Goal: Information Seeking & Learning: Find specific fact

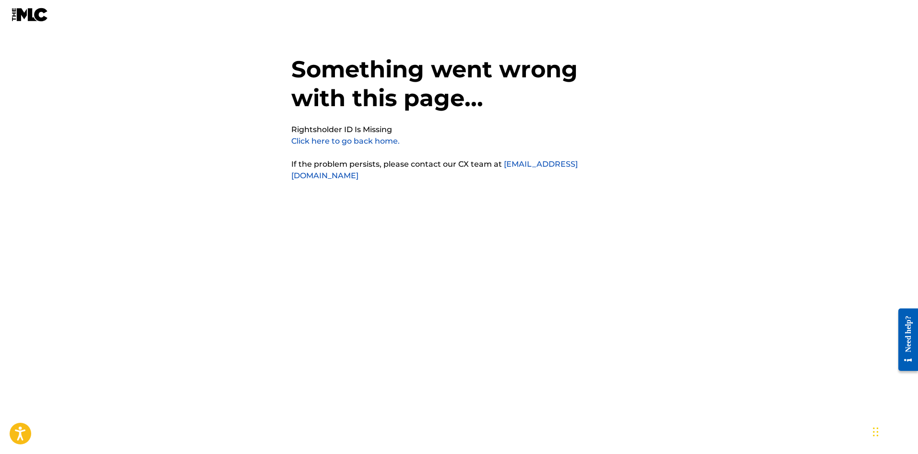
click at [329, 142] on link "Click here to go back home." at bounding box center [345, 140] width 108 height 9
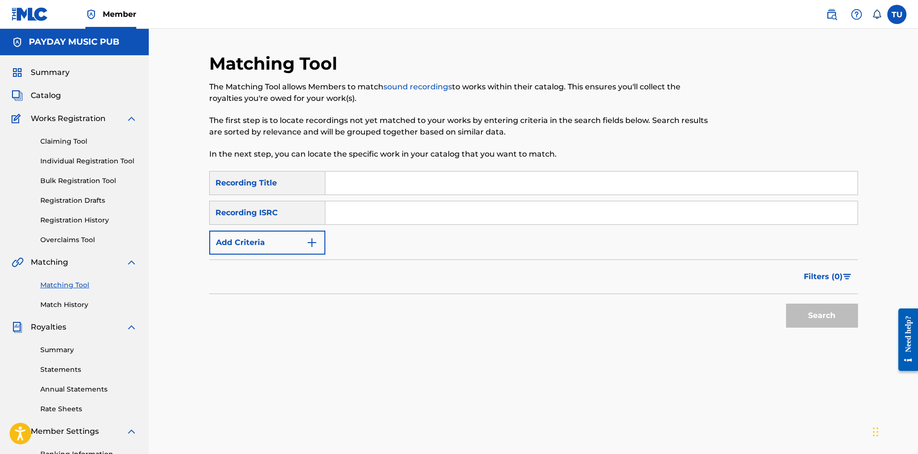
click at [355, 182] on input "Search Form" at bounding box center [591, 182] width 532 height 23
click at [426, 221] on input "Search Form" at bounding box center [591, 212] width 532 height 23
paste input "US3DF2503183"
type input "US3DF2503183"
click at [827, 312] on button "Search" at bounding box center [822, 315] width 72 height 24
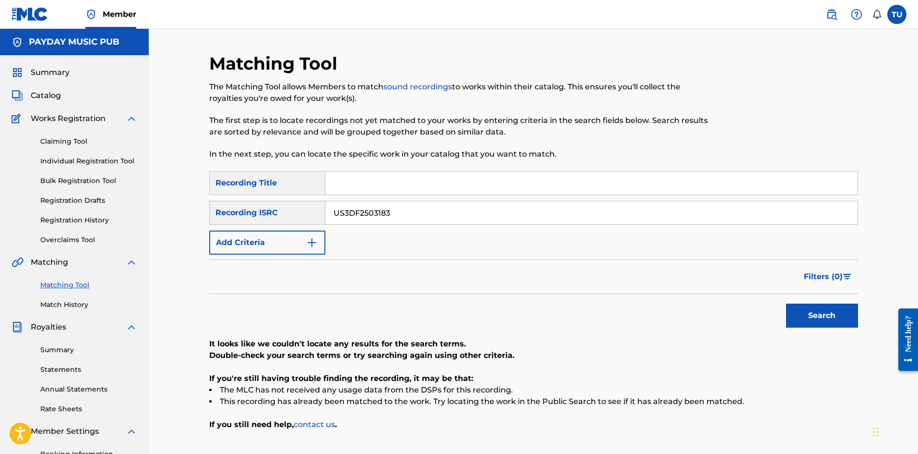
click at [362, 184] on input "Search Form" at bounding box center [591, 182] width 532 height 23
click at [396, 177] on input "Search Form" at bounding box center [591, 182] width 532 height 23
paste input "CHESS (SLOWED)"
click at [836, 314] on button "Search" at bounding box center [822, 315] width 72 height 24
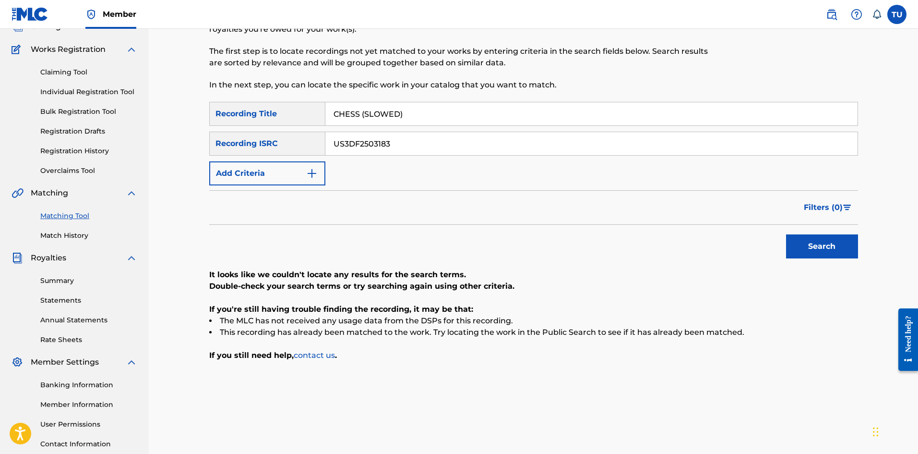
scroll to position [142, 0]
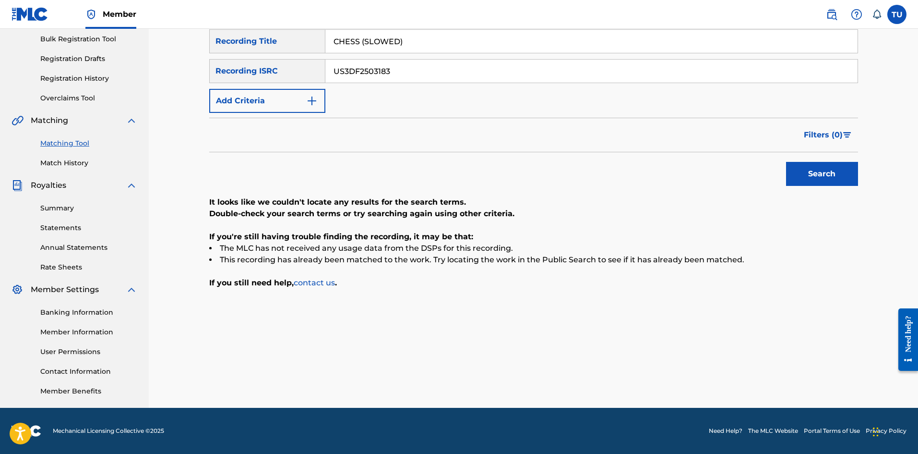
click at [425, 70] on input "US3DF2503183" at bounding box center [591, 71] width 532 height 23
click at [412, 63] on input "US3DF2503183" at bounding box center [591, 71] width 532 height 23
click at [839, 175] on button "Search" at bounding box center [822, 174] width 72 height 24
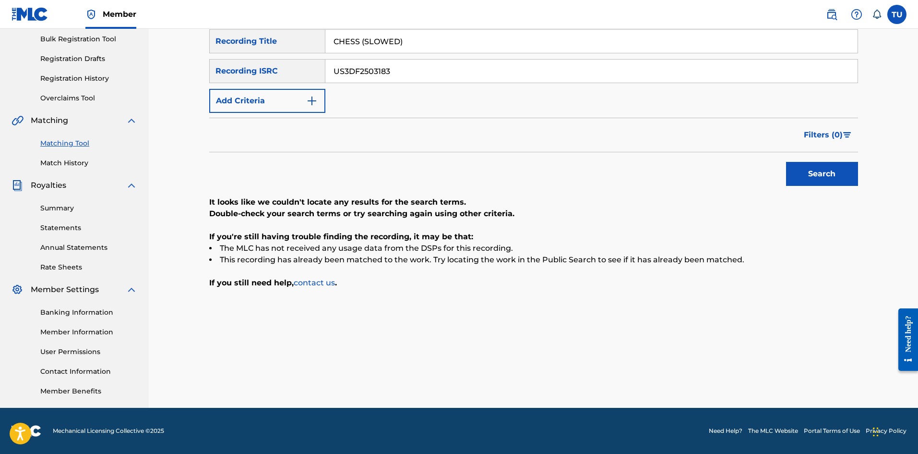
scroll to position [46, 0]
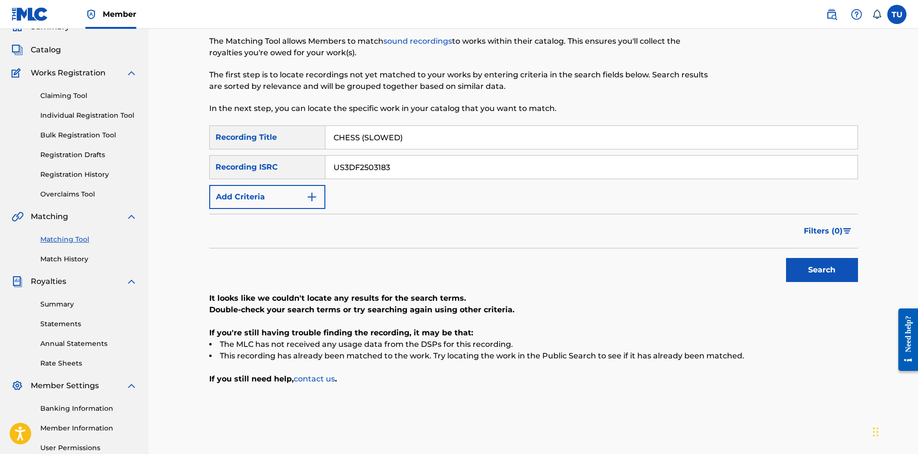
drag, startPoint x: 362, startPoint y: 134, endPoint x: 492, endPoint y: 144, distance: 130.9
click at [485, 144] on input "CHESS (SLOWED)" at bounding box center [591, 137] width 532 height 23
type input "CHESS"
click at [786, 258] on button "Search" at bounding box center [822, 270] width 72 height 24
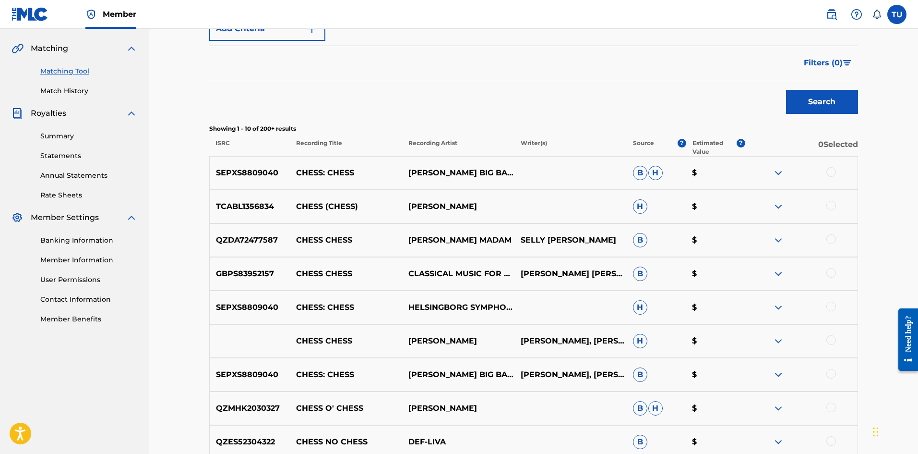
scroll to position [142, 0]
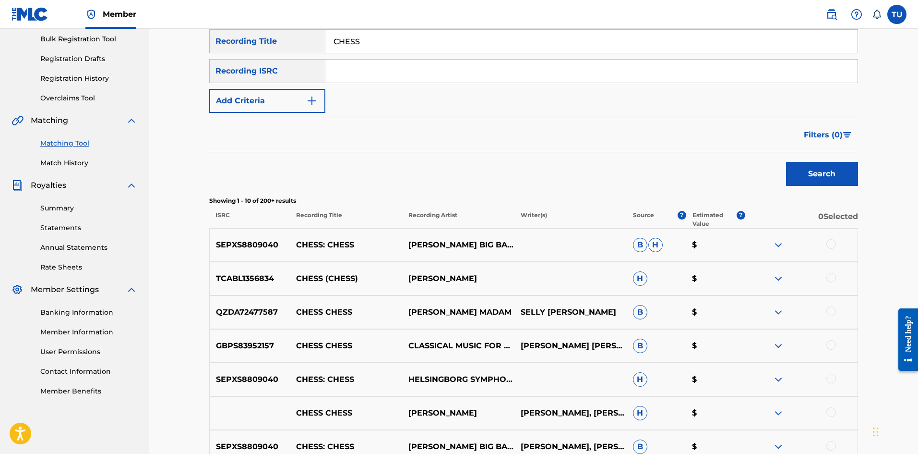
click at [248, 112] on button "Add Criteria" at bounding box center [267, 101] width 116 height 24
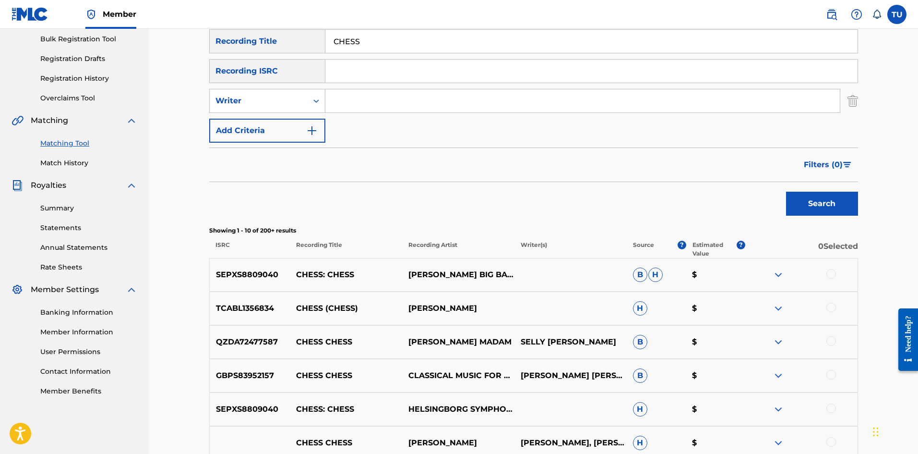
click at [416, 87] on div "SearchWithCriteriac1972652-71c3-497d-be22-28e0b06e2390 Recording Title CHESS Se…" at bounding box center [533, 85] width 649 height 113
click at [400, 95] on input "Search Form" at bounding box center [582, 100] width 515 height 23
click at [395, 84] on div "SearchWithCriteriac1972652-71c3-497d-be22-28e0b06e2390 Recording Title CHESS Se…" at bounding box center [533, 85] width 649 height 113
click at [372, 100] on input "Search Form" at bounding box center [582, 100] width 515 height 23
paste input "Kondratenko"
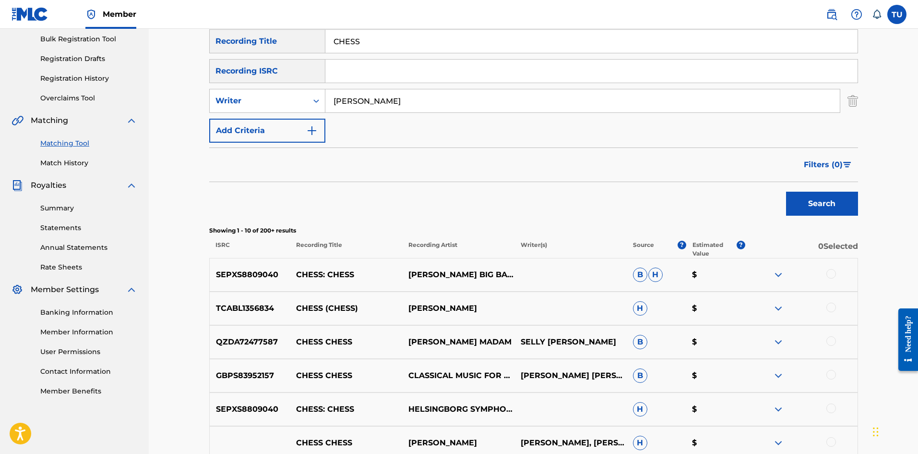
type input "Kondratenko"
click at [786, 192] on button "Search" at bounding box center [822, 204] width 72 height 24
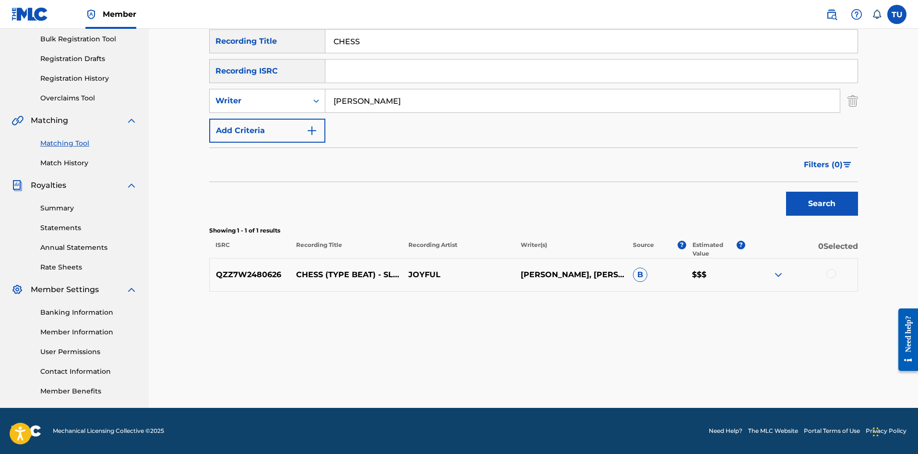
click at [836, 271] on div at bounding box center [832, 274] width 10 height 10
click at [686, 375] on button "Match 1 Group" at bounding box center [675, 375] width 106 height 24
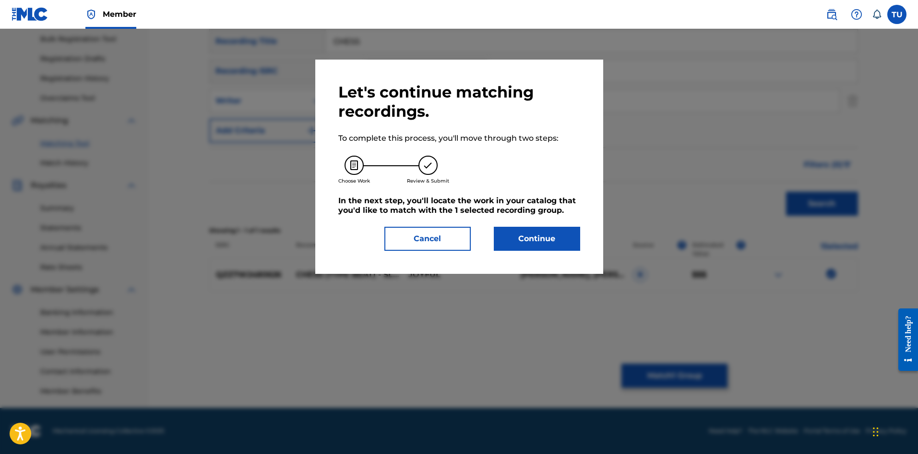
click at [504, 242] on button "Continue" at bounding box center [537, 239] width 86 height 24
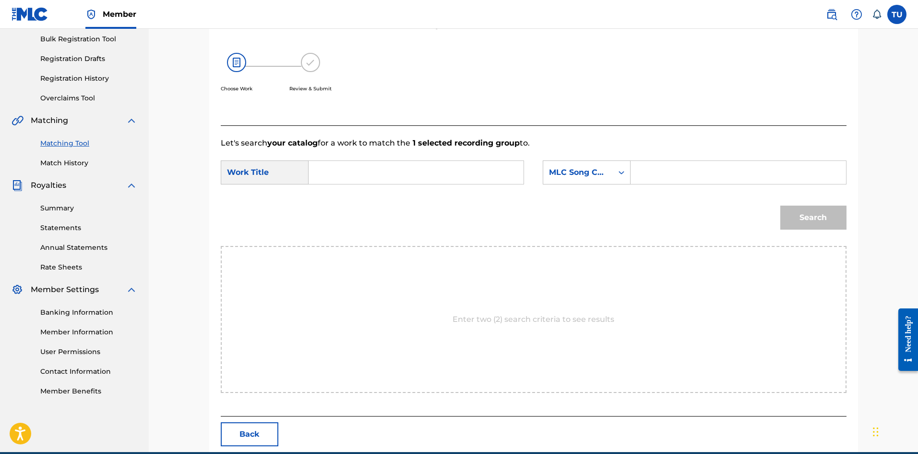
click at [377, 169] on input "Search Form" at bounding box center [416, 172] width 199 height 23
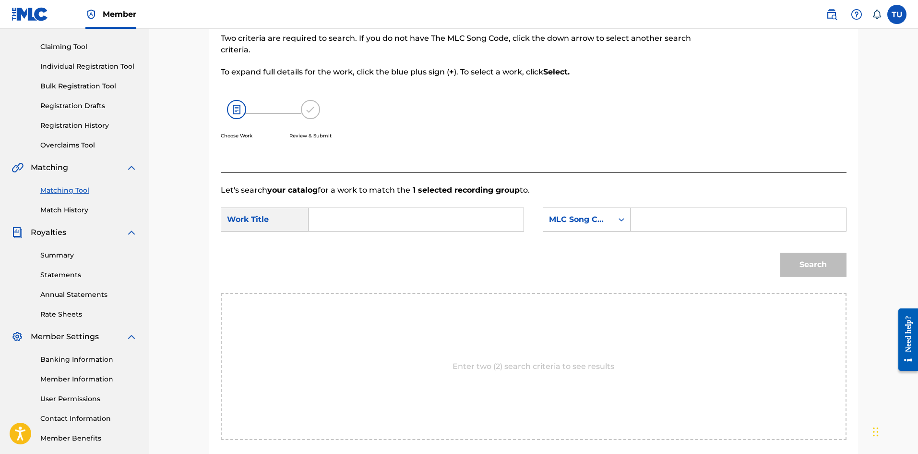
scroll to position [0, 0]
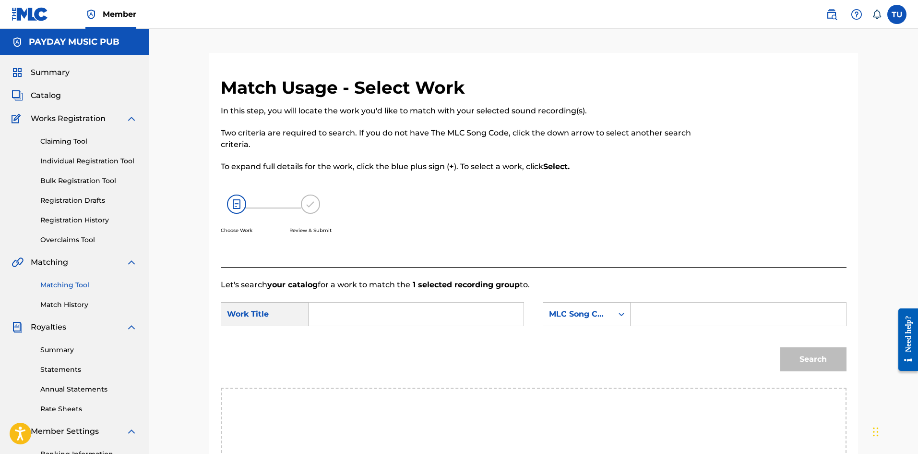
click at [668, 313] on input "Search Form" at bounding box center [738, 313] width 199 height 23
click at [830, 20] on link at bounding box center [831, 14] width 19 height 19
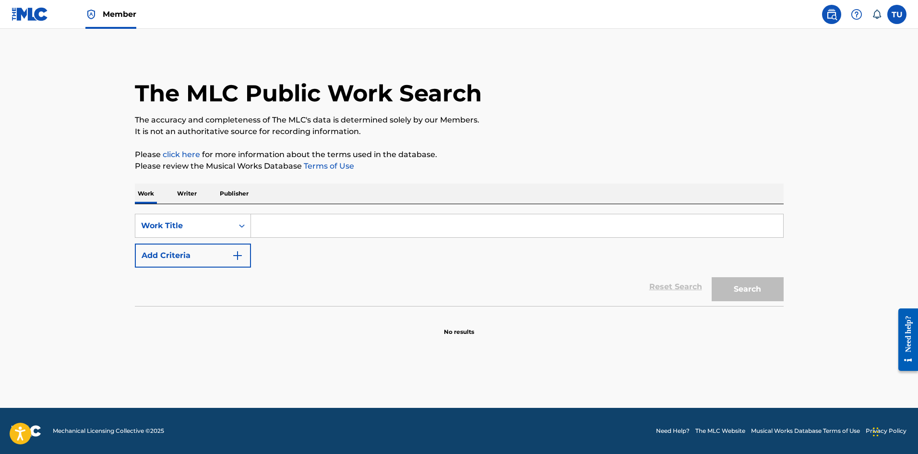
click at [284, 223] on input "Search Form" at bounding box center [517, 225] width 532 height 23
paste input "BACKEND"
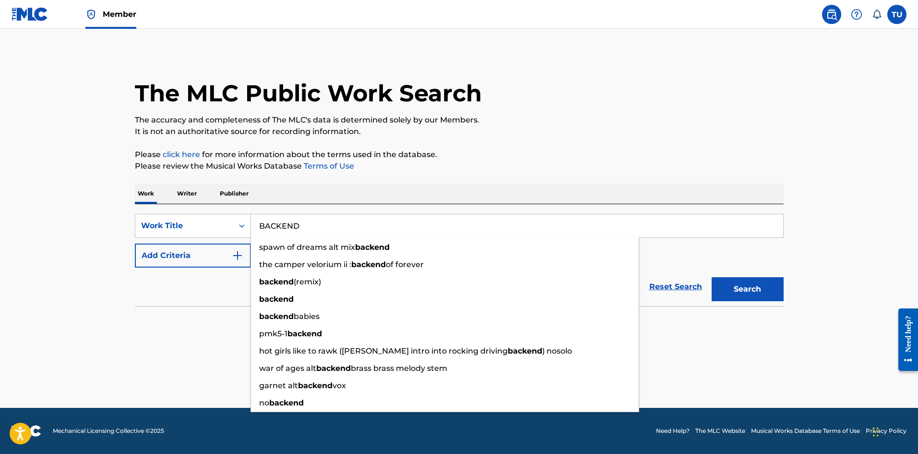
type input "BACKEND"
click at [461, 146] on div "The MLC Public Work Search The accuracy and completeness of The MLC's data is d…" at bounding box center [459, 194] width 672 height 283
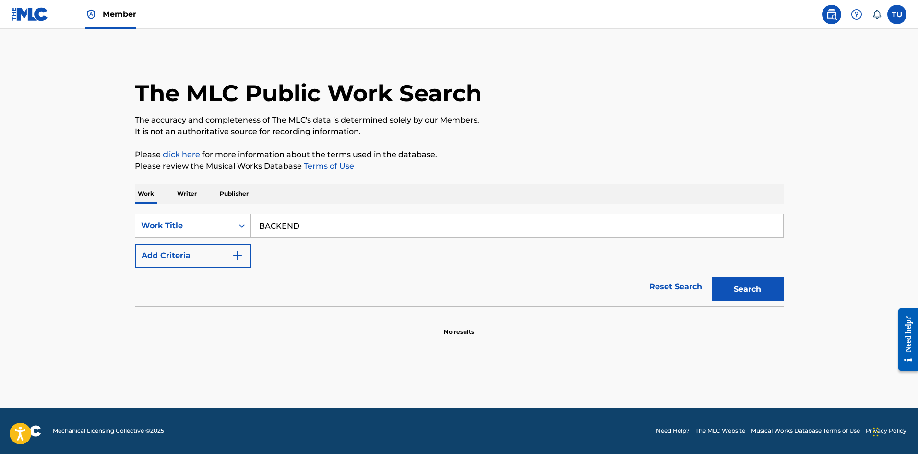
click at [191, 252] on button "Add Criteria" at bounding box center [193, 255] width 116 height 24
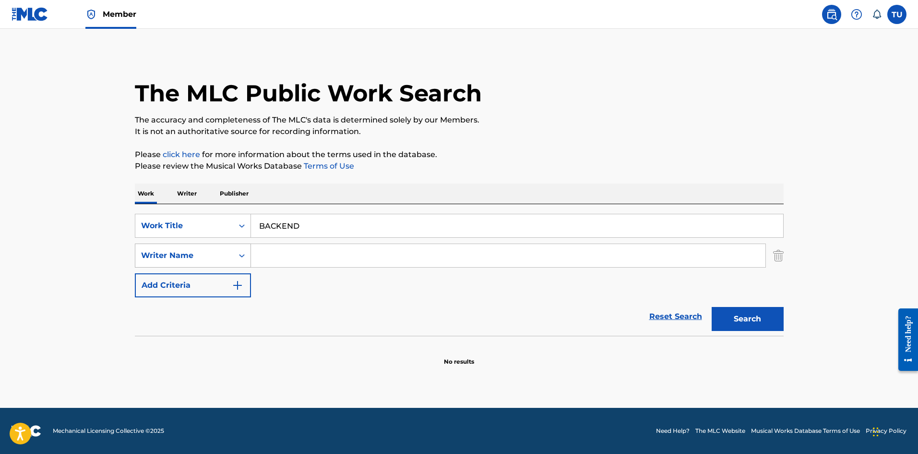
click at [212, 257] on div "Writer Name" at bounding box center [184, 256] width 86 height 12
click at [277, 251] on input "Search Form" at bounding box center [508, 255] width 515 height 23
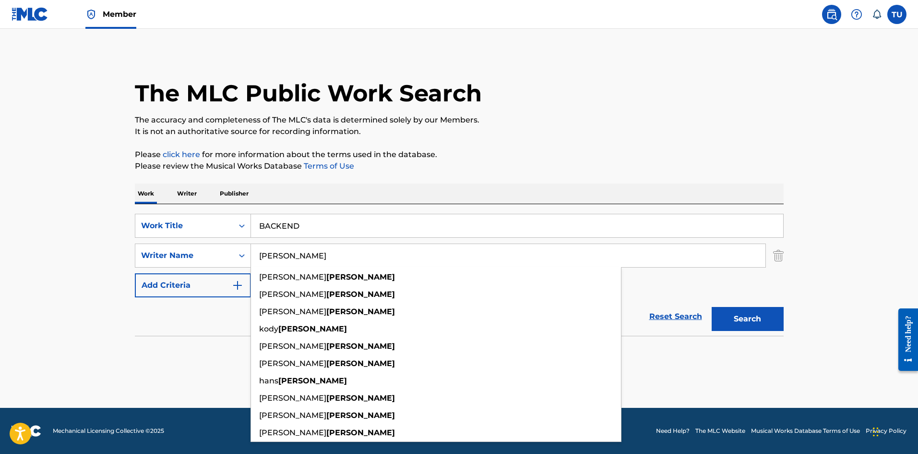
type input "sutton"
click at [712, 307] on button "Search" at bounding box center [748, 319] width 72 height 24
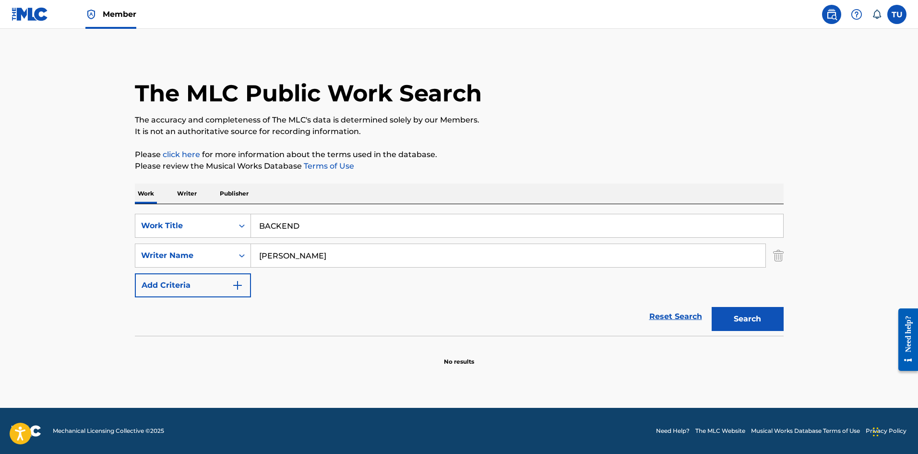
click at [292, 254] on input "sutton" at bounding box center [508, 255] width 515 height 23
click at [155, 288] on button "Add Criteria" at bounding box center [193, 285] width 116 height 24
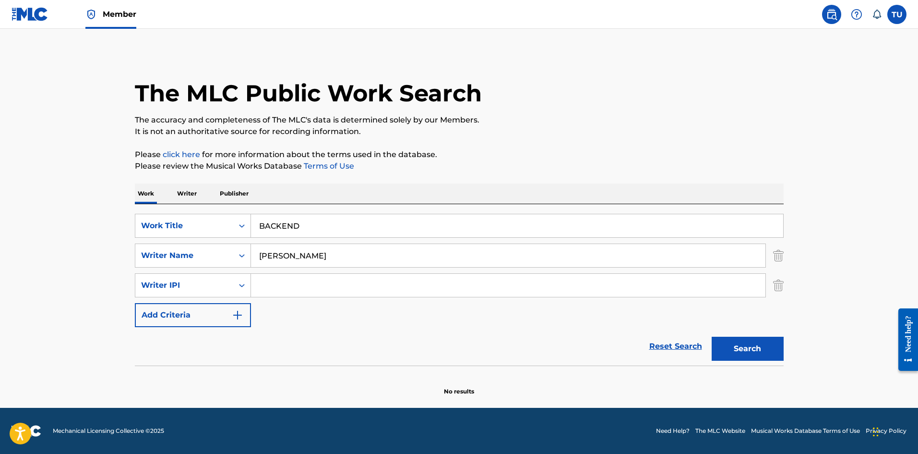
click at [780, 281] on img "Search Form" at bounding box center [778, 285] width 11 height 24
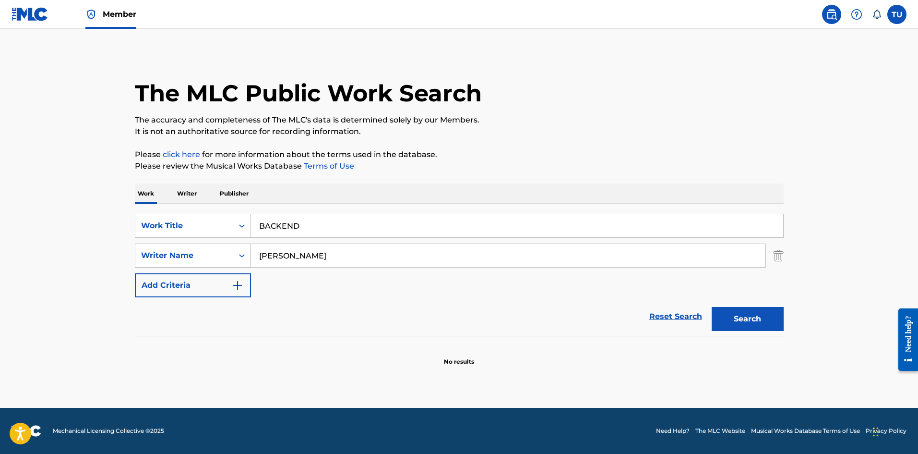
click at [220, 253] on div "Writer Name" at bounding box center [184, 256] width 86 height 12
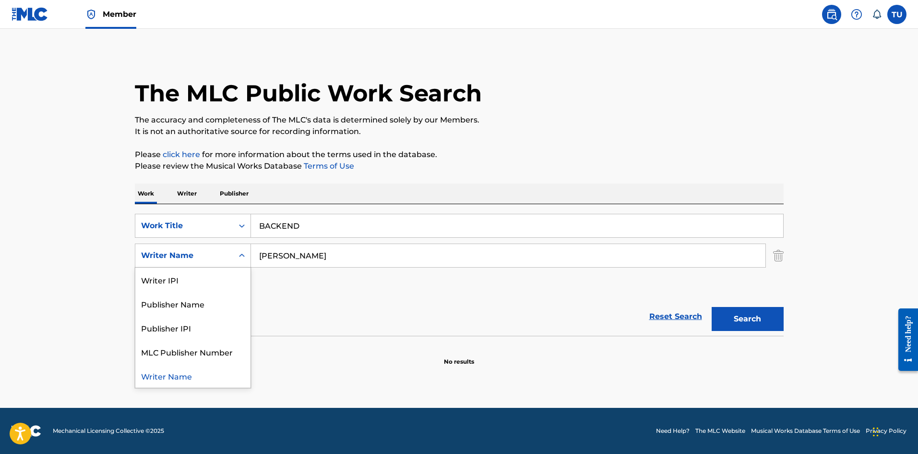
click at [192, 370] on div "Writer Name" at bounding box center [192, 375] width 115 height 24
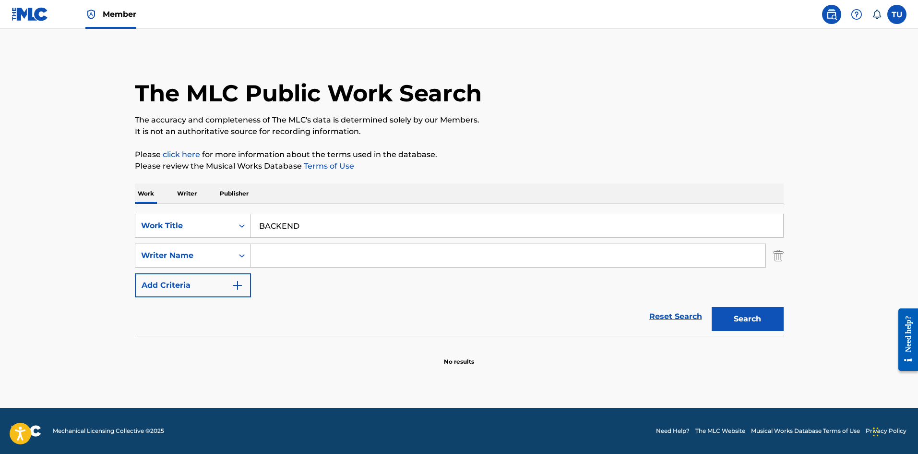
click at [279, 256] on input "Search Form" at bounding box center [508, 255] width 515 height 23
click at [712, 307] on button "Search" at bounding box center [748, 319] width 72 height 24
click at [325, 252] on input "Finn sutton" at bounding box center [508, 255] width 515 height 23
click at [329, 258] on input "Finn sutton" at bounding box center [508, 255] width 515 height 23
click at [288, 251] on input "Finn sutton" at bounding box center [508, 255] width 515 height 23
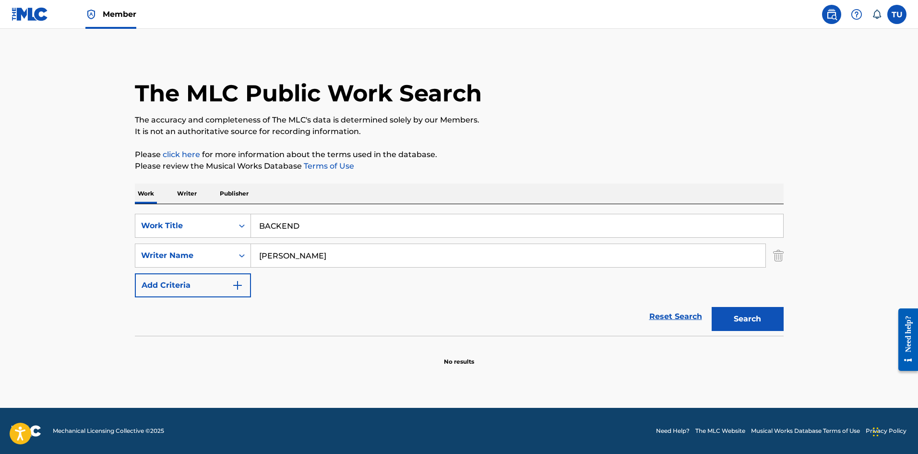
click at [288, 253] on input "Finn sutton" at bounding box center [508, 255] width 515 height 23
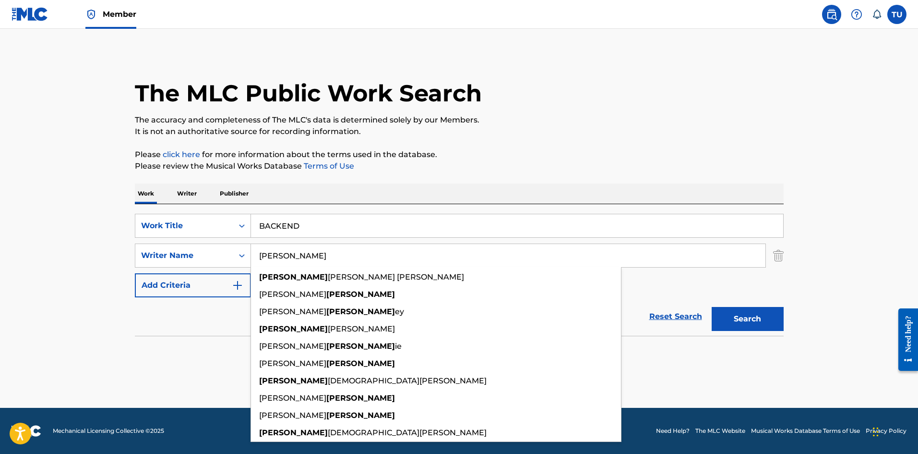
click at [279, 253] on input "Finn" at bounding box center [508, 255] width 515 height 23
paste input "Jayvon Crump"
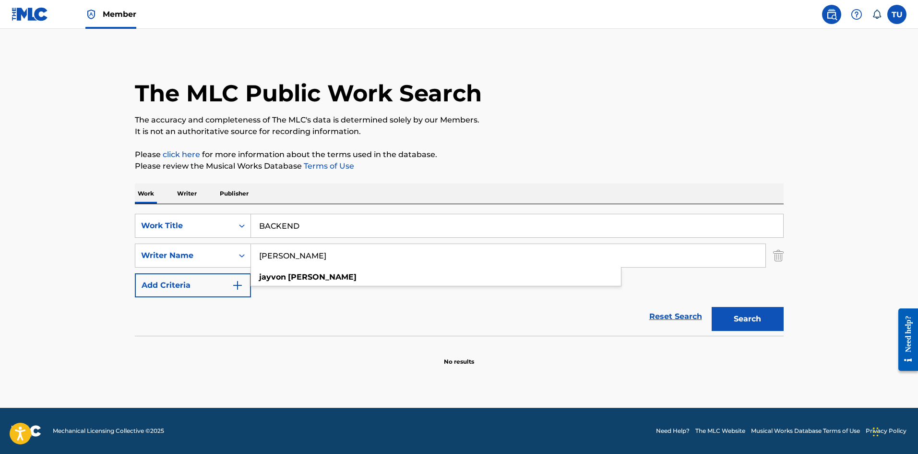
type input "Jayvon Crump"
click at [732, 316] on button "Search" at bounding box center [748, 319] width 72 height 24
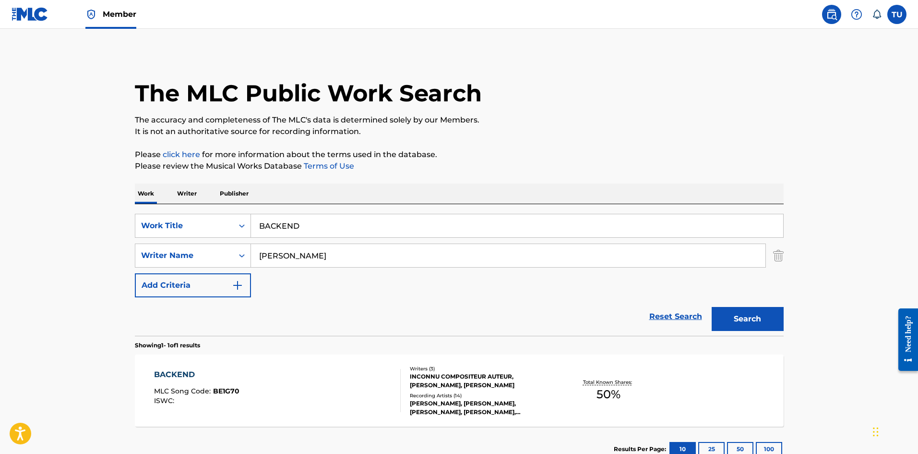
click at [492, 396] on div "Recording Artists ( 14 )" at bounding box center [482, 395] width 145 height 7
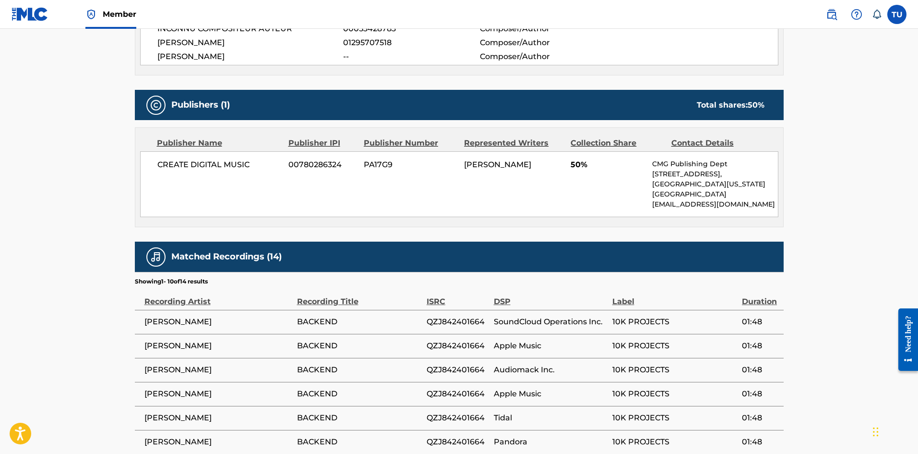
scroll to position [523, 0]
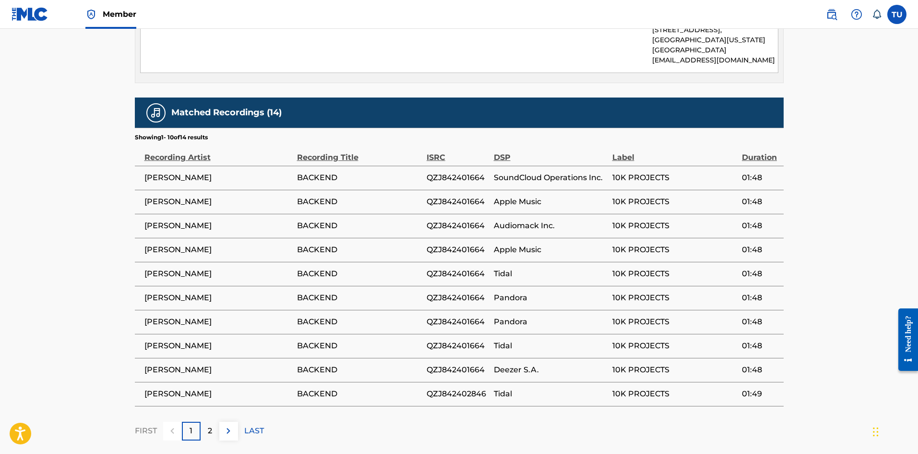
click at [318, 180] on span "BACKEND" at bounding box center [359, 178] width 125 height 12
click at [321, 182] on span "BACKEND" at bounding box center [359, 178] width 125 height 12
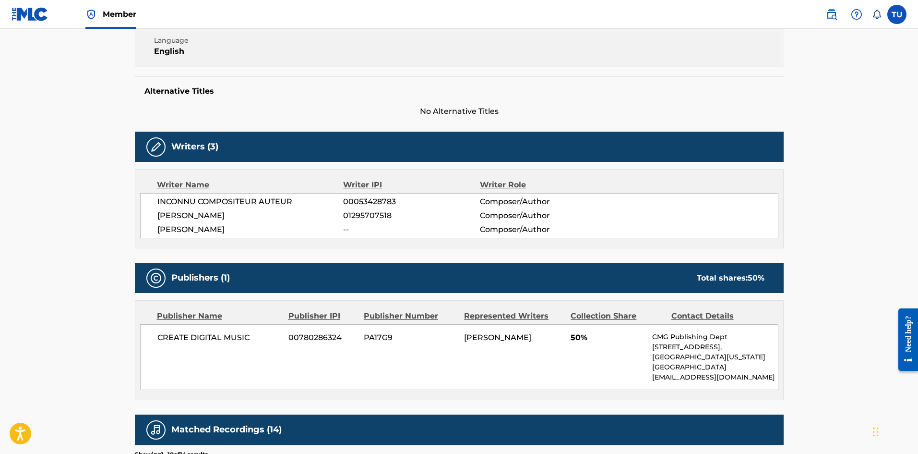
scroll to position [139, 0]
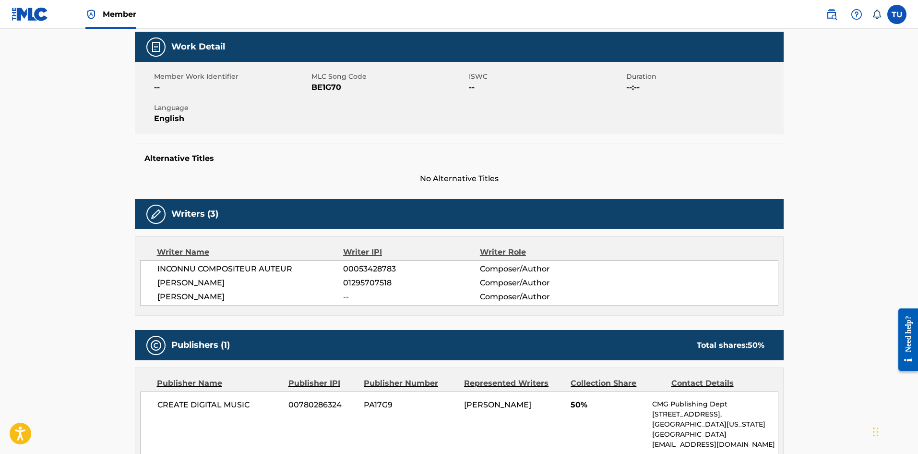
click at [328, 86] on span "BE1G70" at bounding box center [389, 88] width 155 height 12
copy span "BE1G70"
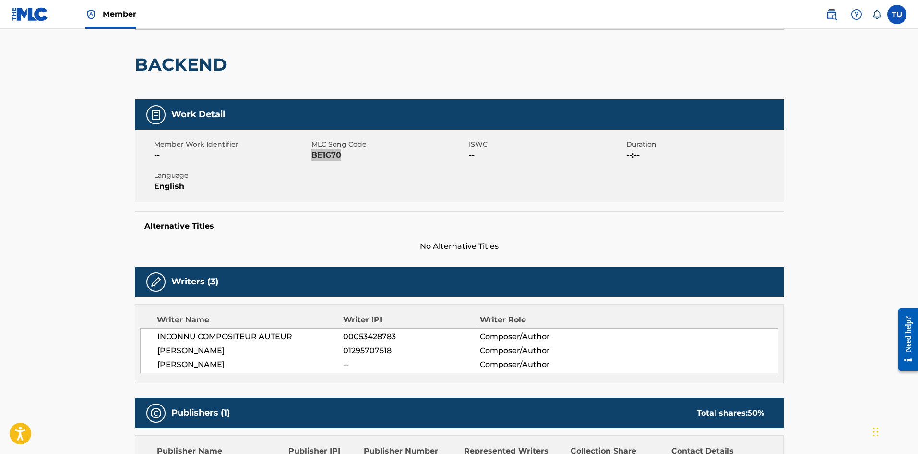
scroll to position [0, 0]
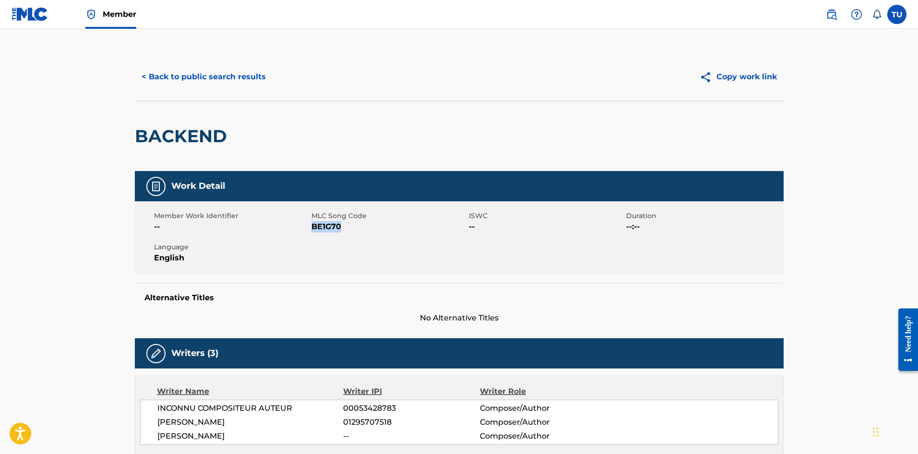
click at [179, 83] on button "< Back to public search results" at bounding box center [204, 77] width 138 height 24
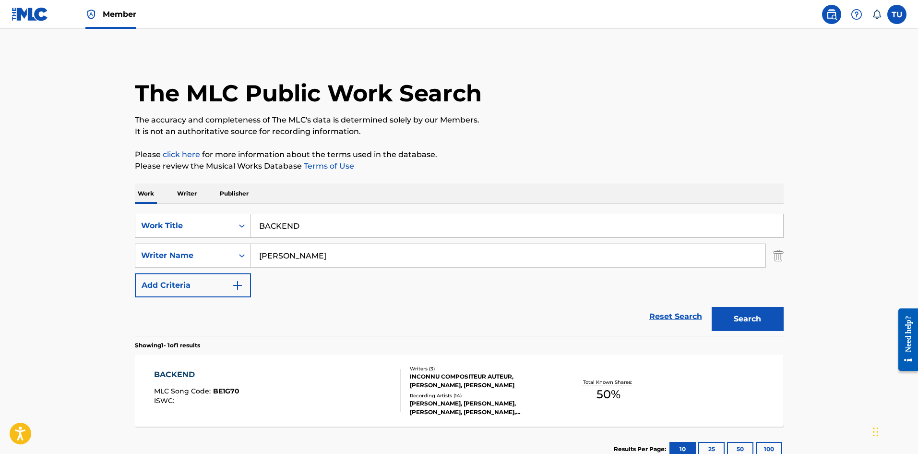
click at [324, 228] on input "BACKEND" at bounding box center [517, 225] width 532 height 23
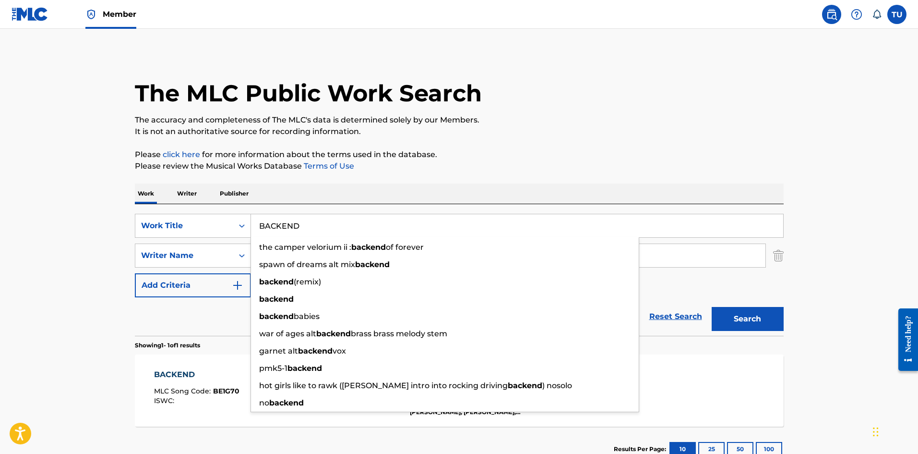
click at [324, 228] on input "BACKEND" at bounding box center [517, 225] width 532 height 23
paste input "DUM, DUMB, AND DUMBER"
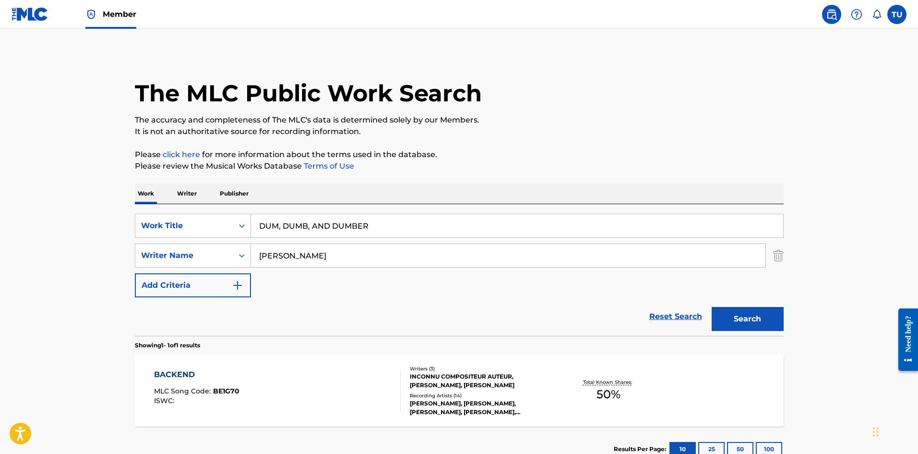
type input "DUM, DUMB, AND DUMBER"
click at [368, 255] on input "Jayvon Crump" at bounding box center [508, 255] width 515 height 23
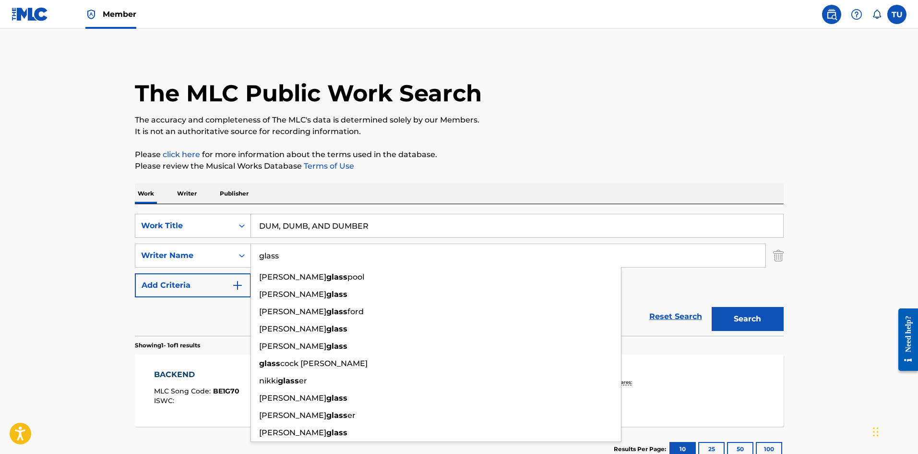
type input "glass"
click at [712, 307] on button "Search" at bounding box center [748, 319] width 72 height 24
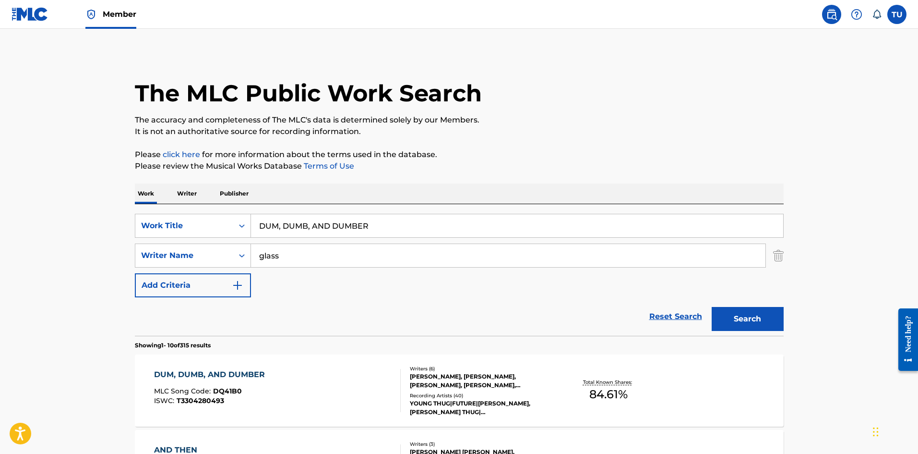
click at [349, 368] on div "DUM, DUMB, AND DUMBER MLC Song Code : DQ41B0 ISWC : T3304280493 Writers ( 6 ) J…" at bounding box center [459, 390] width 649 height 72
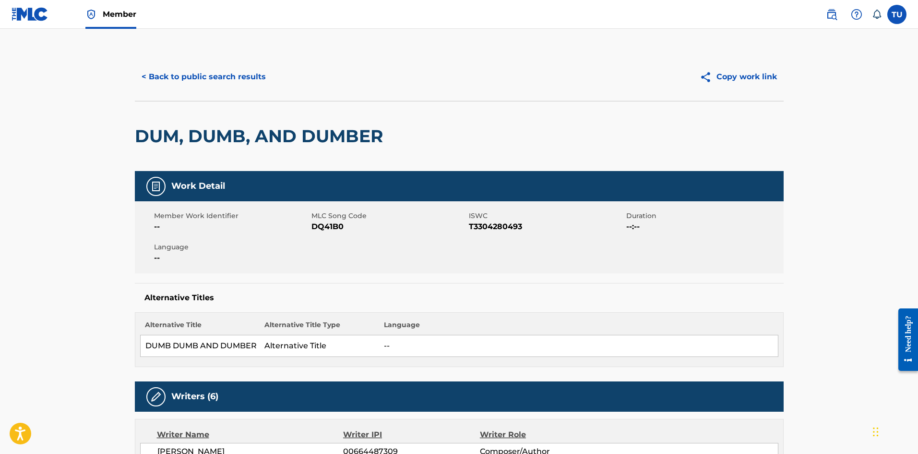
click at [731, 72] on button "Copy work link" at bounding box center [738, 77] width 91 height 24
click at [182, 80] on button "< Back to public search results" at bounding box center [204, 77] width 138 height 24
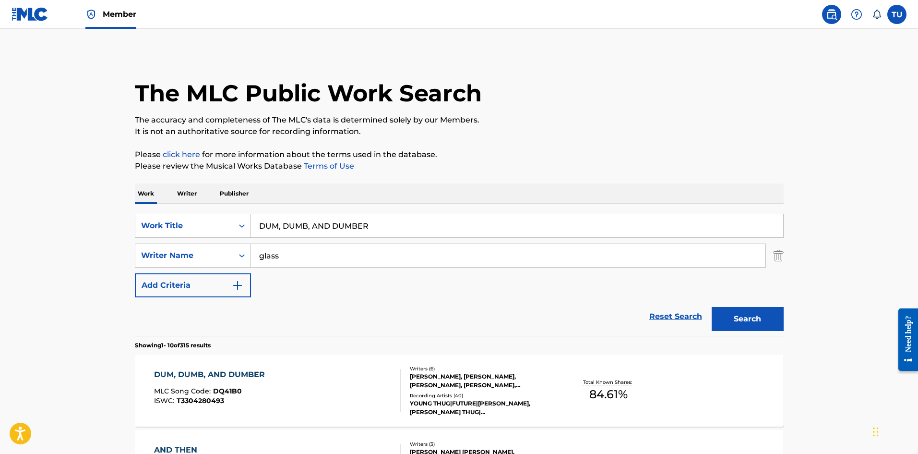
click at [297, 230] on input "DUM, DUMB, AND DUMBER" at bounding box center [517, 225] width 532 height 23
paste input "TOUCHDOWN"
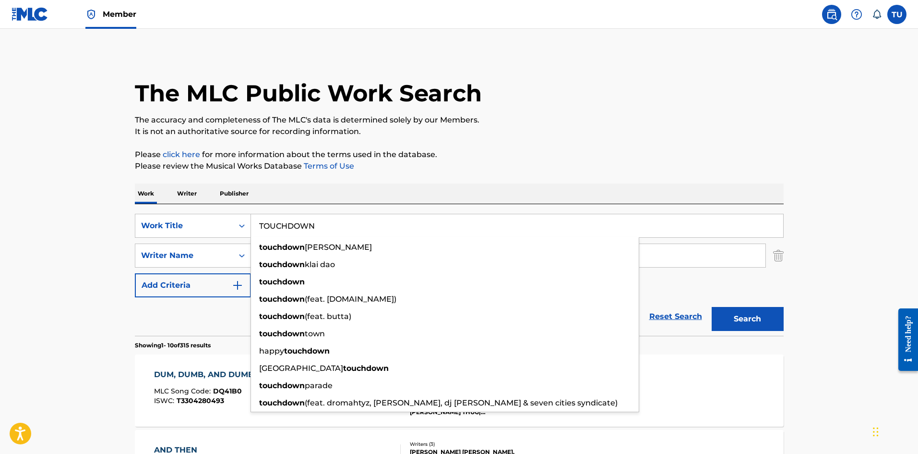
type input "TOUCHDOWN"
drag, startPoint x: 60, startPoint y: 175, endPoint x: 69, endPoint y: 176, distance: 8.7
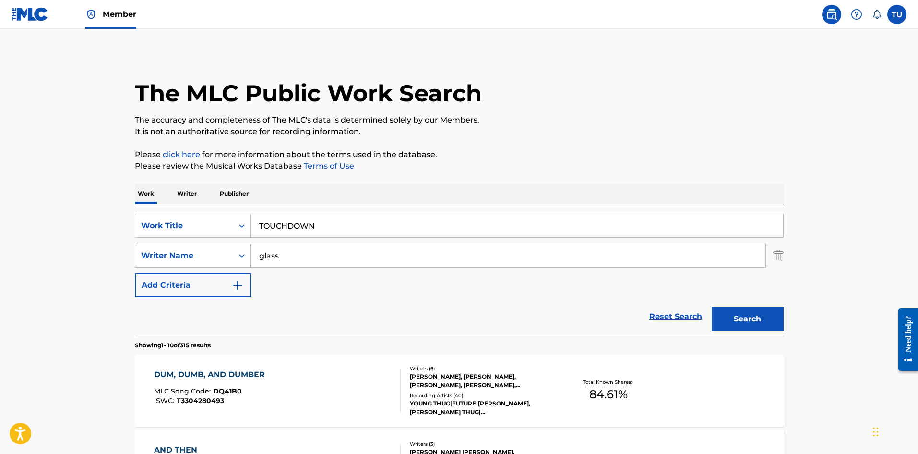
click at [277, 250] on input "glass" at bounding box center [508, 255] width 515 height 23
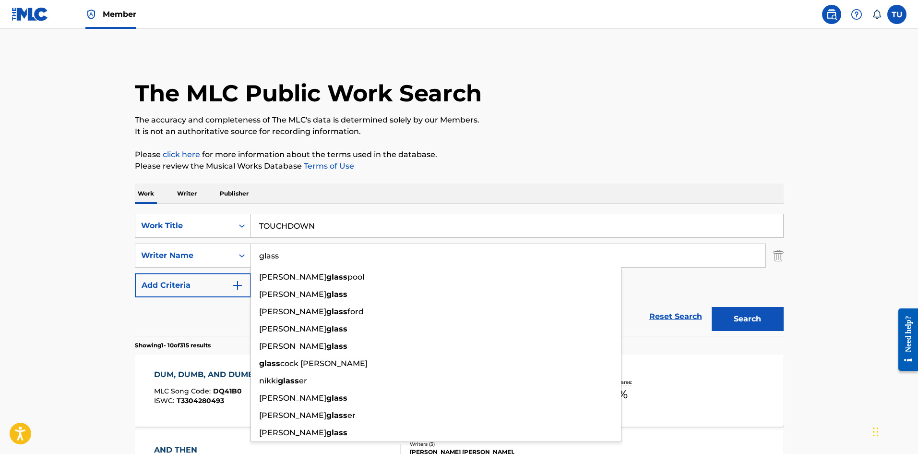
click at [277, 250] on input "glass" at bounding box center [508, 255] width 515 height 23
click at [712, 307] on button "Search" at bounding box center [748, 319] width 72 height 24
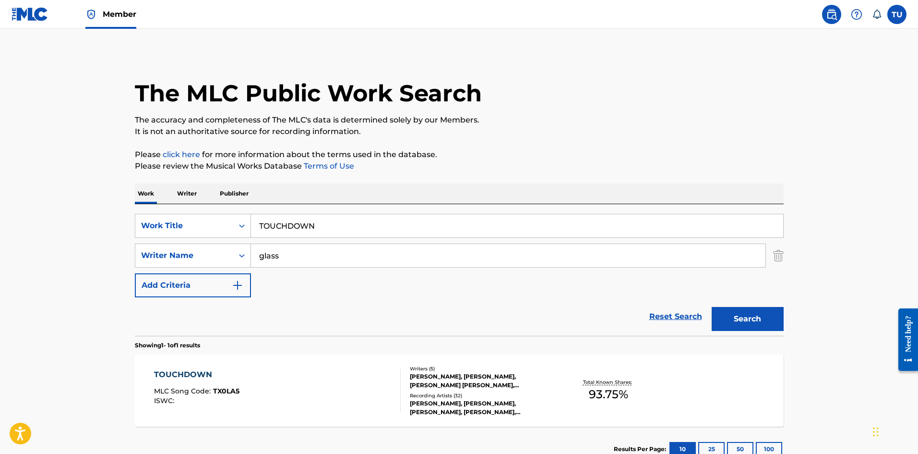
click at [320, 369] on div "TOUCHDOWN MLC Song Code : TX0LA5 ISWC :" at bounding box center [277, 390] width 247 height 43
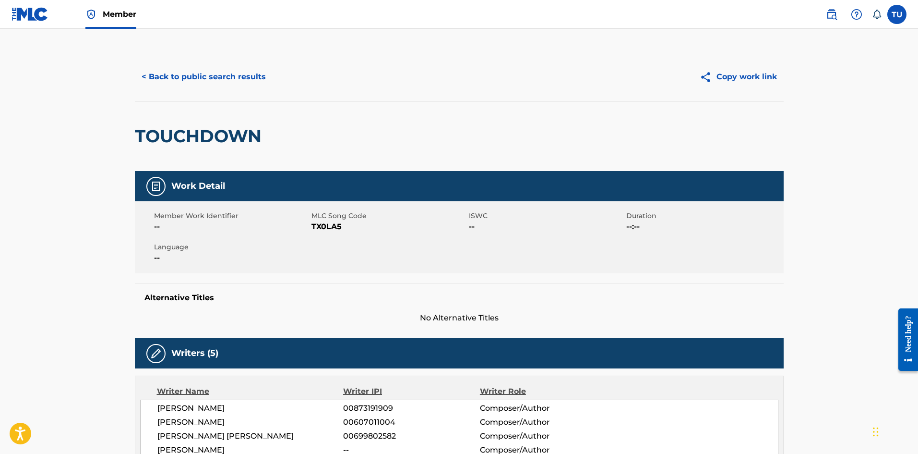
click at [208, 71] on button "< Back to public search results" at bounding box center [204, 77] width 138 height 24
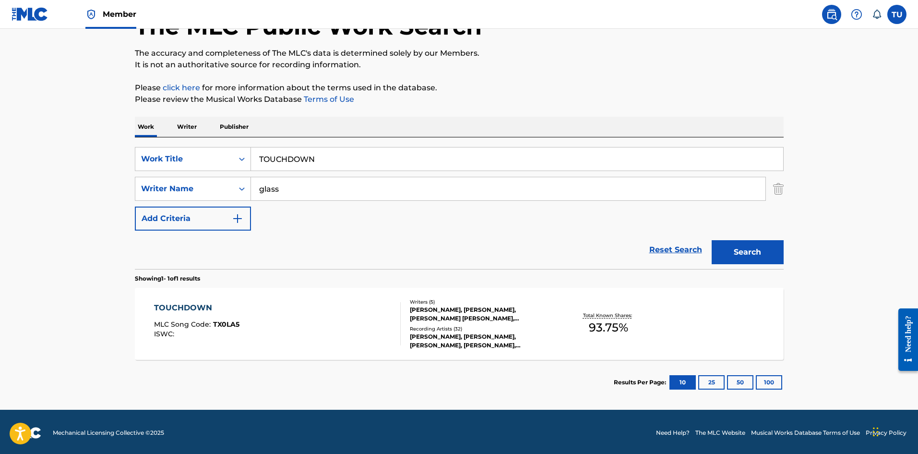
scroll to position [69, 0]
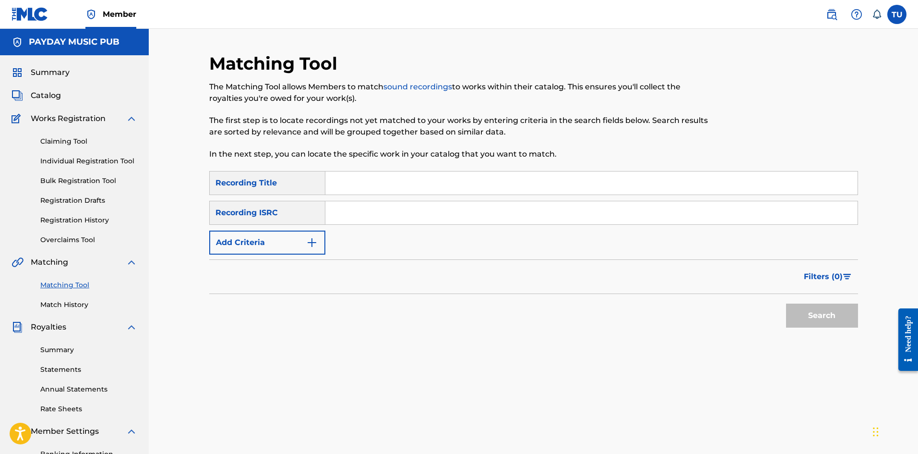
click at [366, 179] on input "Search Form" at bounding box center [591, 182] width 532 height 23
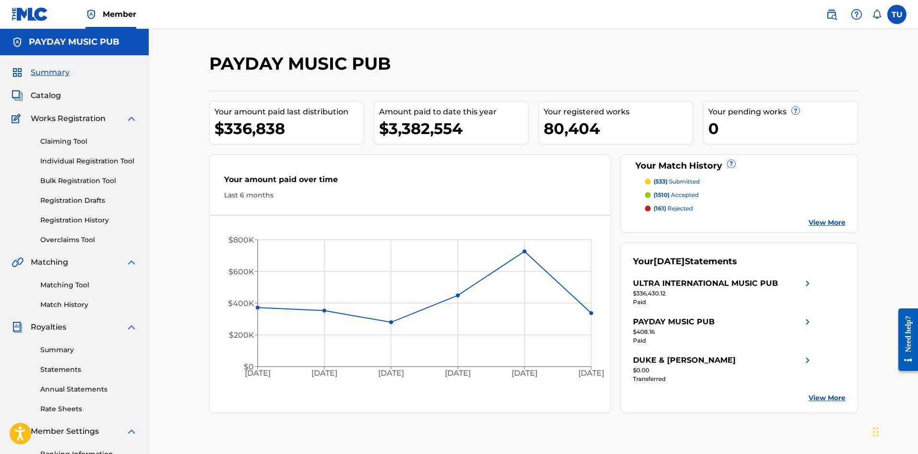
click at [72, 280] on link "Matching Tool" at bounding box center [88, 285] width 97 height 10
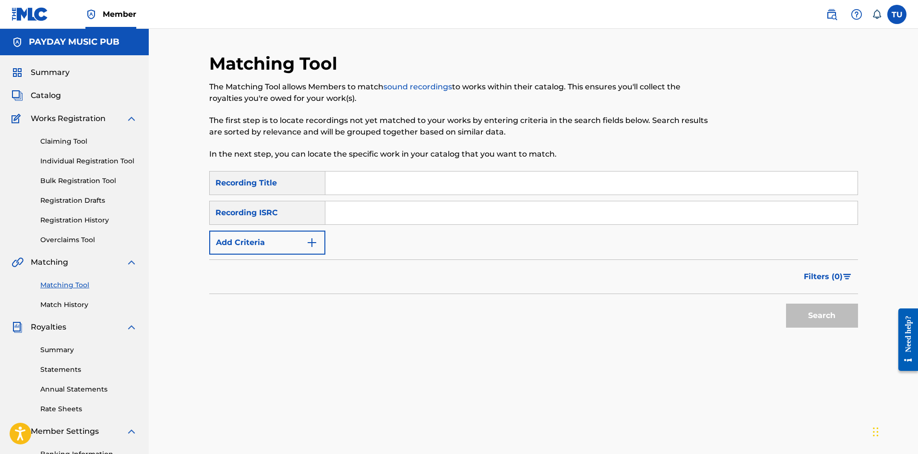
click at [393, 189] on input "Search Form" at bounding box center [591, 182] width 532 height 23
click at [337, 219] on input "Search Form" at bounding box center [591, 212] width 532 height 23
paste input "QZJ842401664"
type input "QZJ842401664"
click at [398, 184] on input "Search Form" at bounding box center [591, 182] width 532 height 23
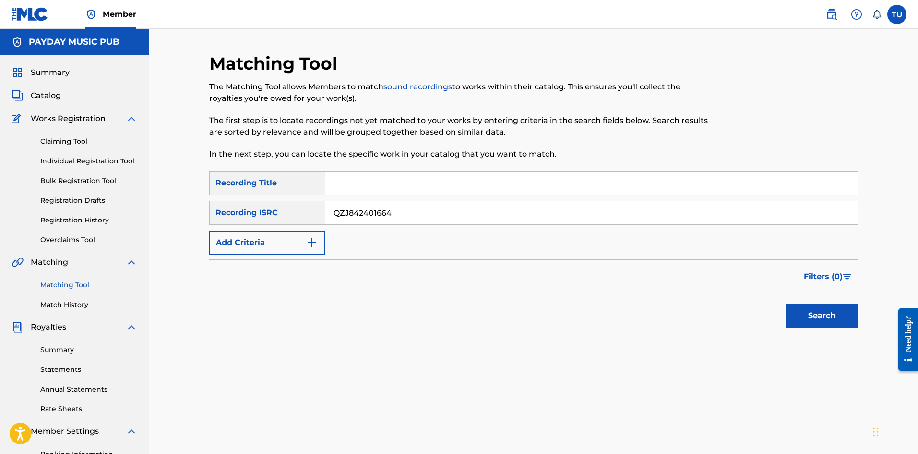
paste input "BACKEND"
type input "BACKEND"
click at [817, 312] on button "Search" at bounding box center [822, 315] width 72 height 24
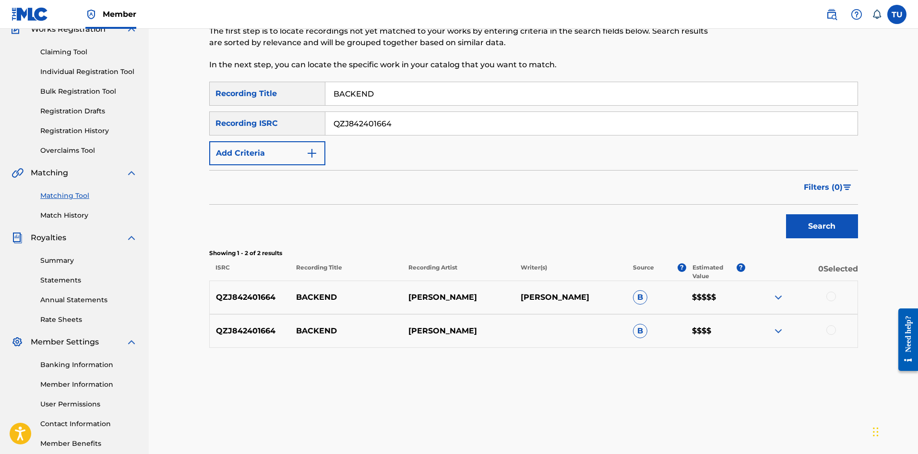
scroll to position [96, 0]
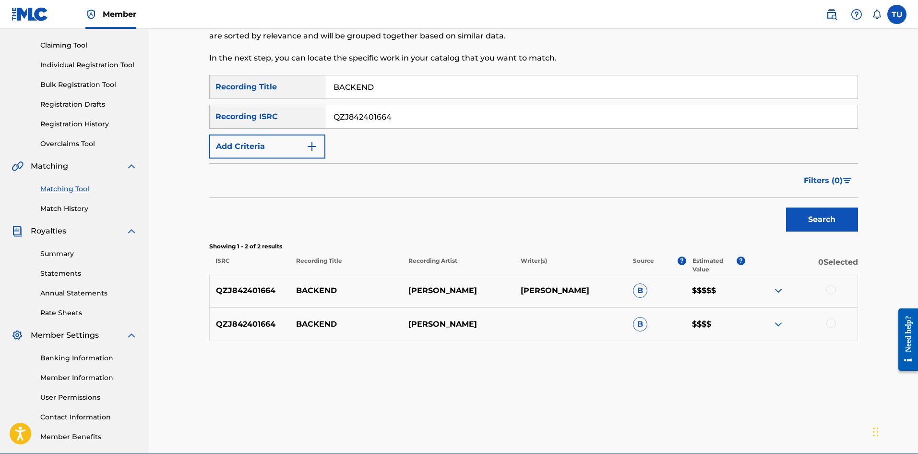
click at [833, 290] on div at bounding box center [832, 290] width 10 height 10
click at [829, 324] on div at bounding box center [832, 323] width 10 height 10
click at [666, 375] on button "Match 2 Groups" at bounding box center [675, 375] width 106 height 24
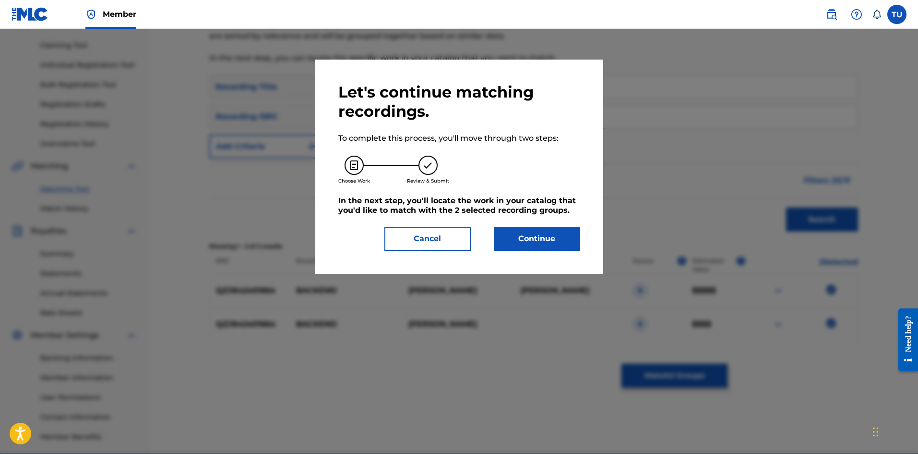
click at [539, 234] on button "Continue" at bounding box center [537, 239] width 86 height 24
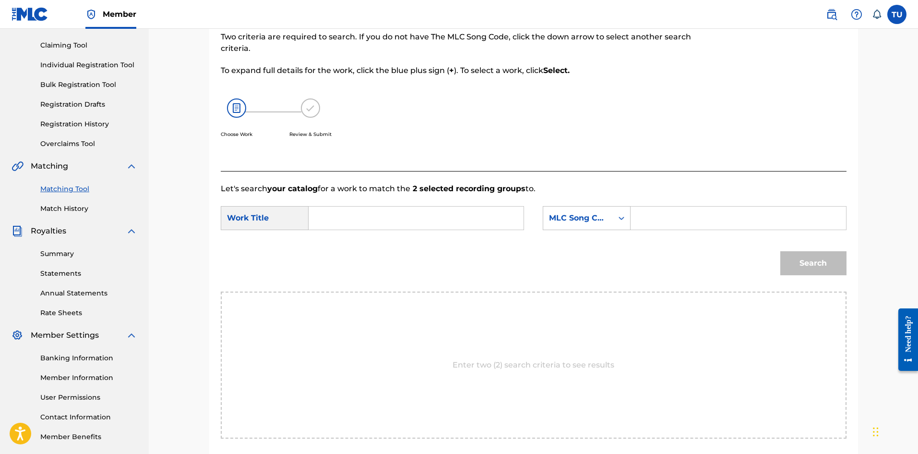
click at [684, 216] on input "Search Form" at bounding box center [738, 217] width 199 height 23
click at [679, 217] on input "Search Form" at bounding box center [738, 217] width 199 height 23
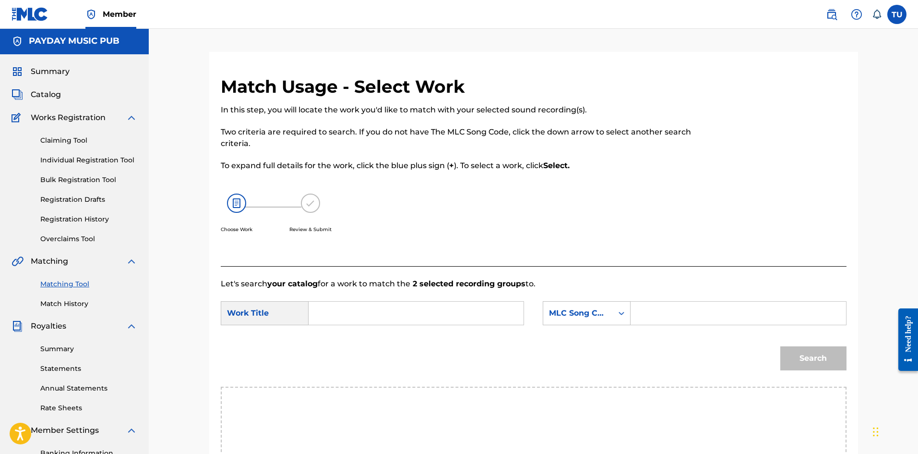
scroll to position [0, 0]
click at [713, 315] on input "Search Form" at bounding box center [738, 313] width 199 height 23
paste input "BE1G70"
click at [694, 314] on input "BE1G70" at bounding box center [738, 313] width 199 height 23
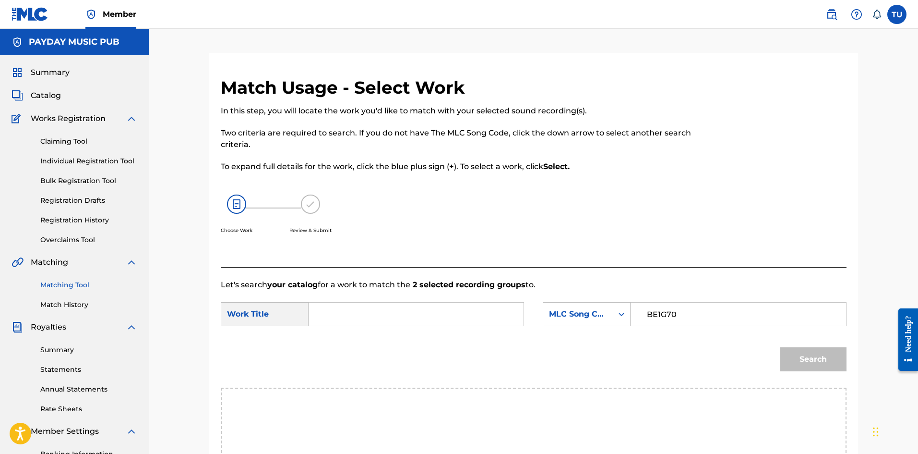
click at [694, 314] on input "BE1G70" at bounding box center [738, 313] width 199 height 23
type input "BE1G70"
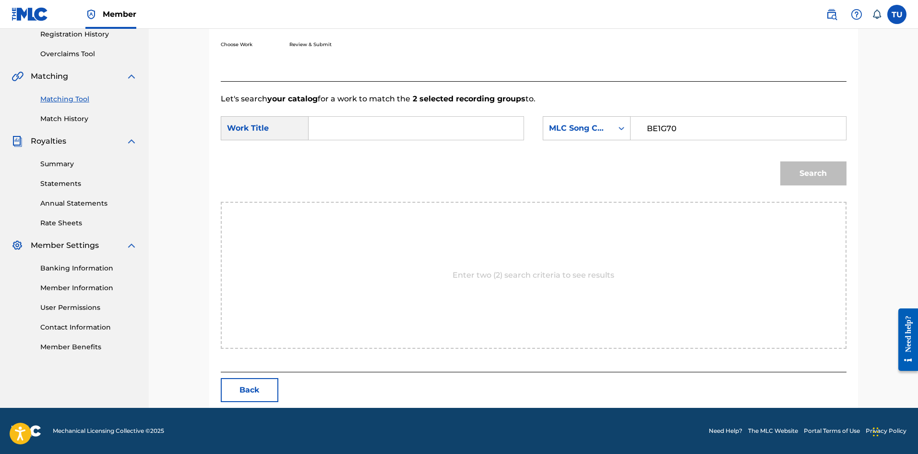
click at [808, 173] on div "Search" at bounding box center [811, 171] width 71 height 38
click at [675, 132] on input "BE1G70" at bounding box center [738, 128] width 199 height 23
click at [650, 129] on input "BE1G70" at bounding box center [738, 128] width 199 height 23
click at [369, 130] on input "Search Form" at bounding box center [416, 128] width 199 height 23
type input "BACKEND"
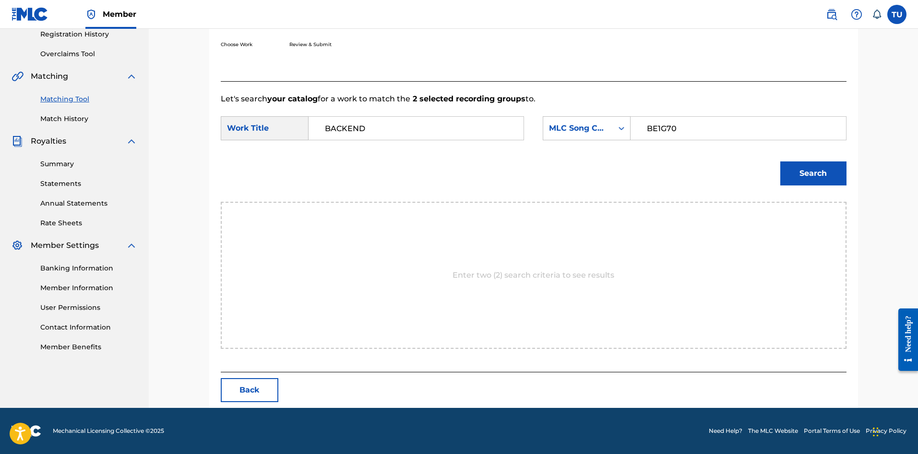
click at [822, 178] on button "Search" at bounding box center [813, 173] width 66 height 24
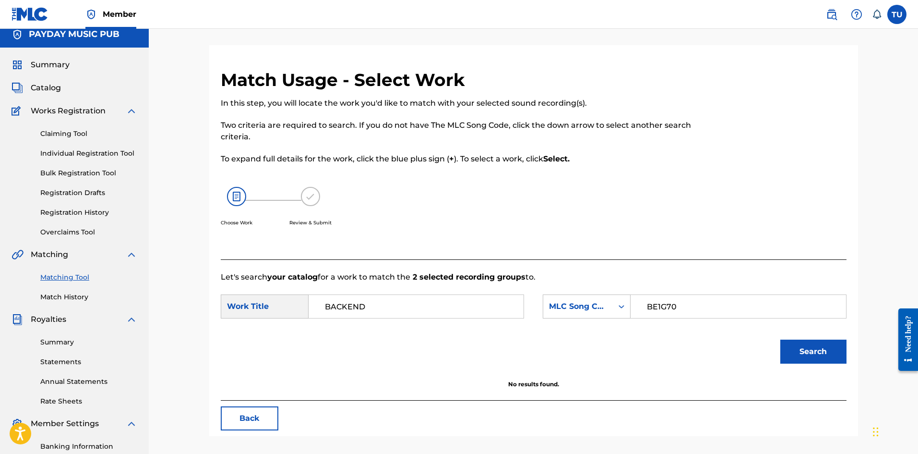
scroll to position [0, 0]
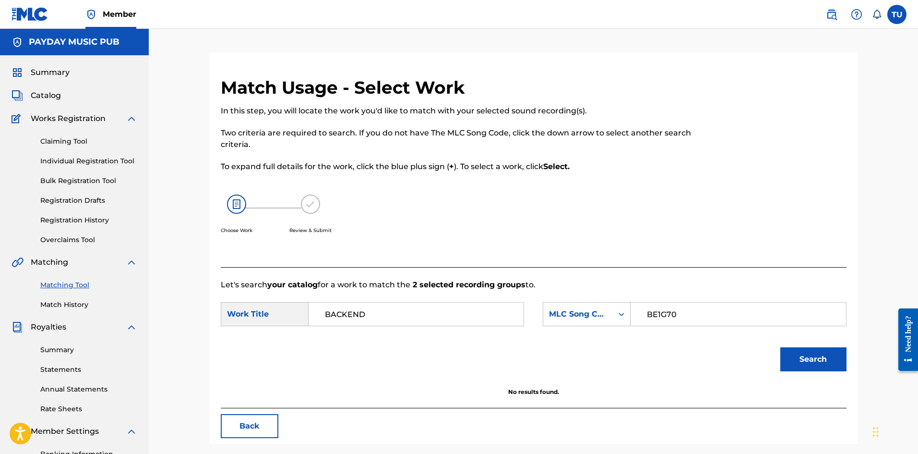
click at [247, 423] on button "Back" at bounding box center [250, 426] width 58 height 24
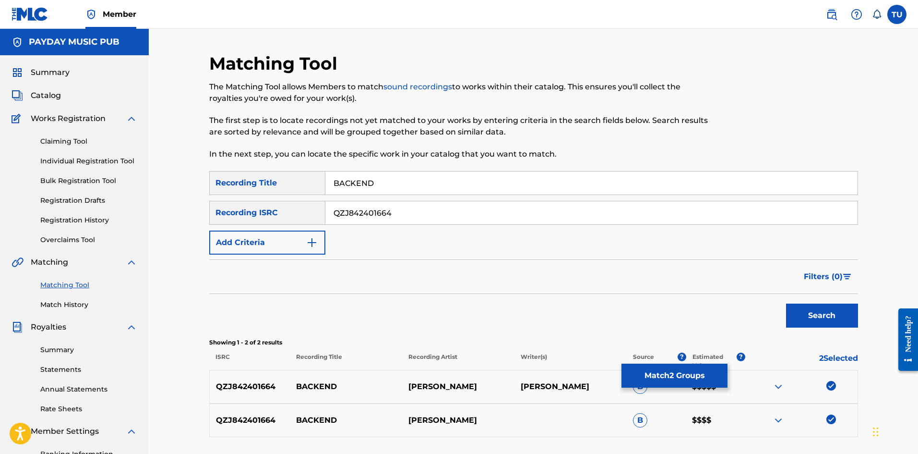
click at [402, 179] on input "BACKEND" at bounding box center [591, 182] width 532 height 23
paste input "DUM, DUMB, AND DUMBER"
type input "DUM, DUMB, AND DUMBER"
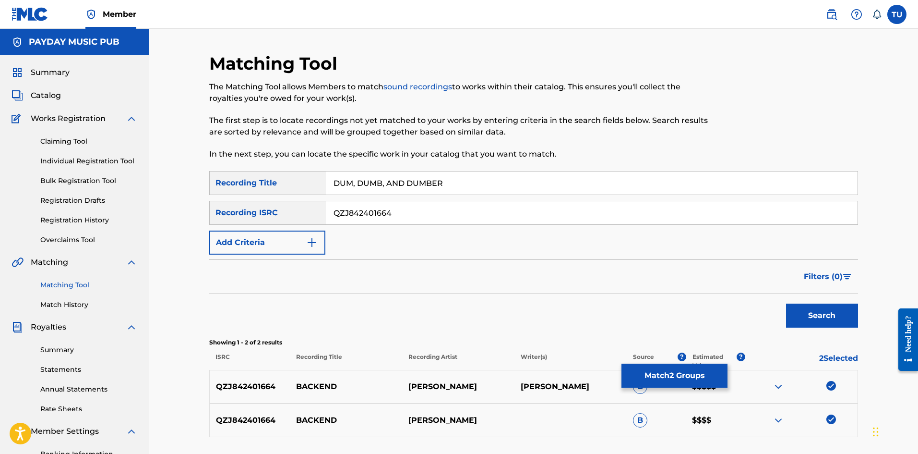
click at [398, 210] on input "QZJ842401664" at bounding box center [591, 212] width 532 height 23
paste input "USUG12500001"
type input "USUG12500001"
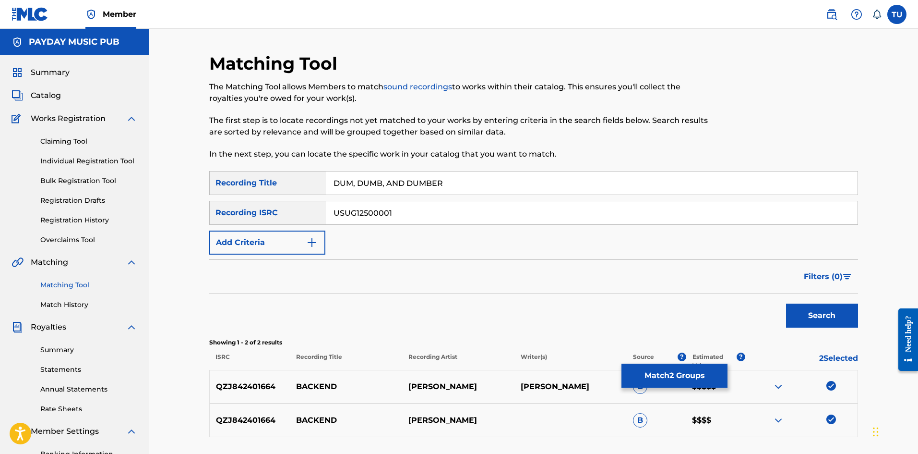
click at [825, 320] on button "Search" at bounding box center [822, 315] width 72 height 24
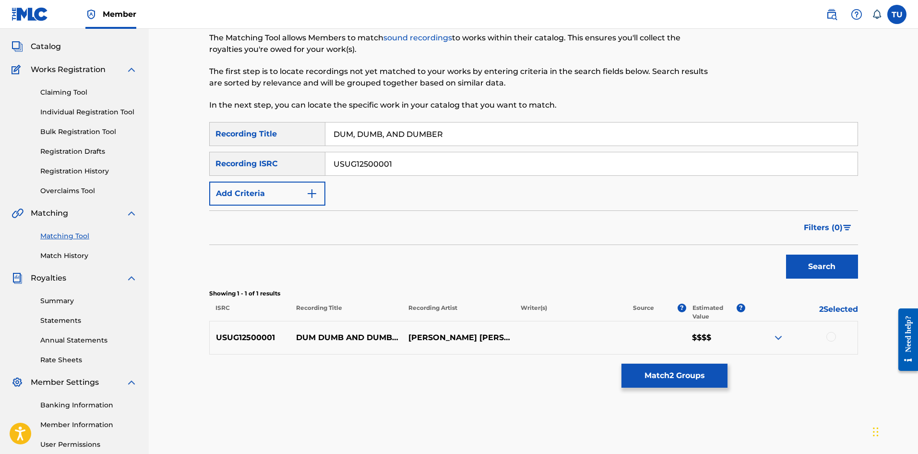
scroll to position [96, 0]
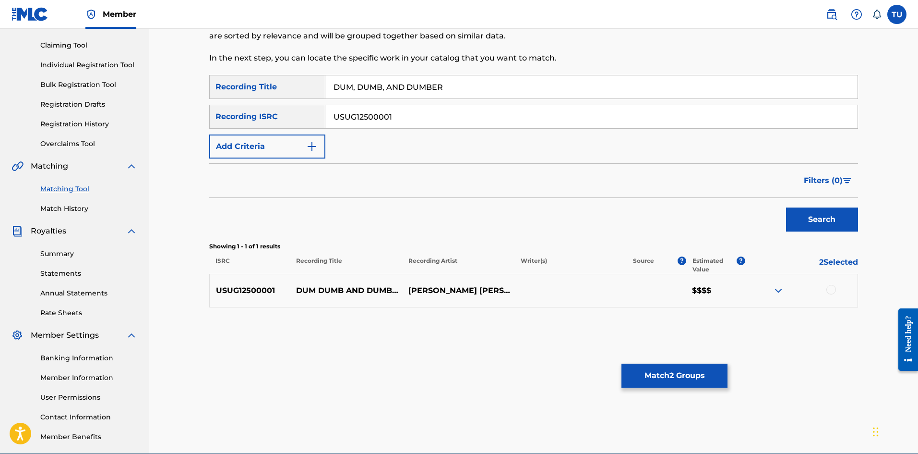
click at [832, 289] on div at bounding box center [832, 290] width 10 height 10
click at [674, 384] on button "Match 3 Groups" at bounding box center [675, 375] width 106 height 24
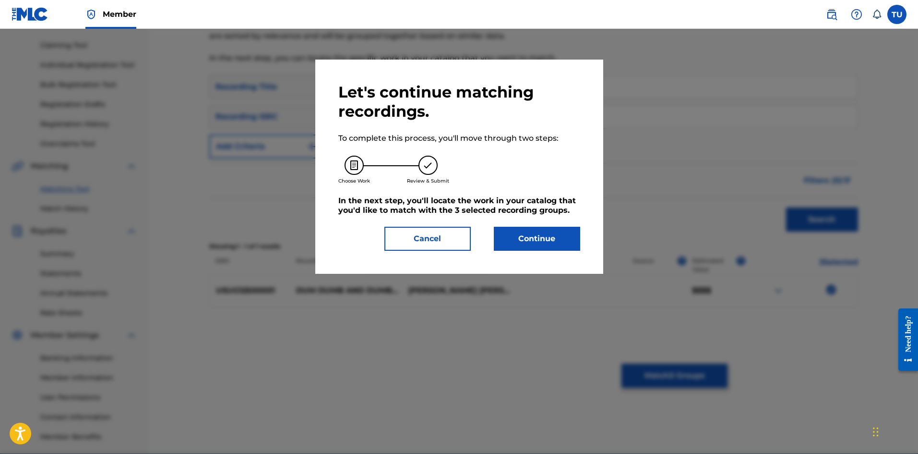
click at [540, 229] on button "Continue" at bounding box center [537, 239] width 86 height 24
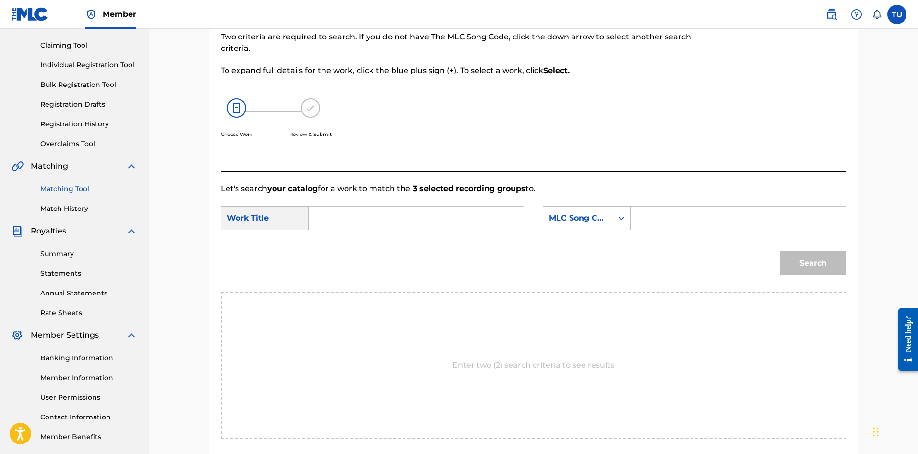
click at [349, 210] on input "Search Form" at bounding box center [416, 217] width 199 height 23
click at [430, 205] on form "SearchWithCriteria5f151180-562a-43d7-bc9b-508e113e2f57 Work Title SearchWithCri…" at bounding box center [534, 242] width 626 height 97
drag, startPoint x: 396, startPoint y: 213, endPoint x: 390, endPoint y: 216, distance: 6.7
click at [396, 213] on input "Search Form" at bounding box center [416, 217] width 199 height 23
paste input "DUM, DUMB, AND DUMBER"
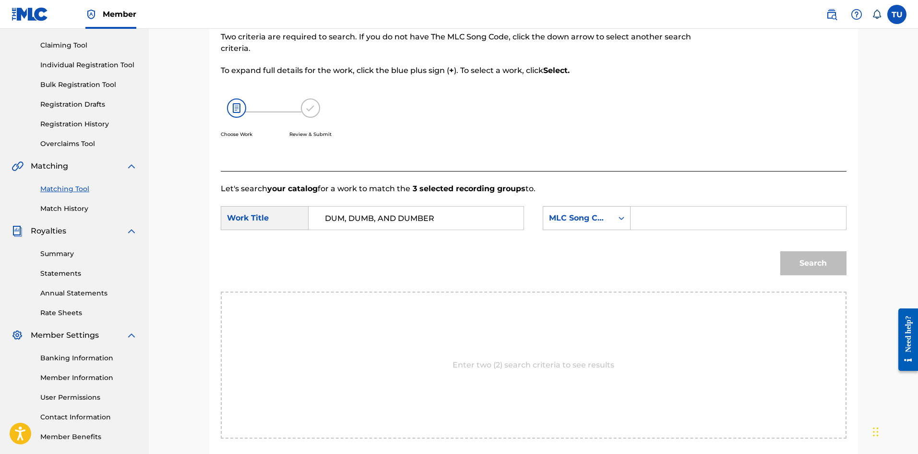
type input "DUM, DUMB, AND DUMBER"
